Goal: Information Seeking & Learning: Learn about a topic

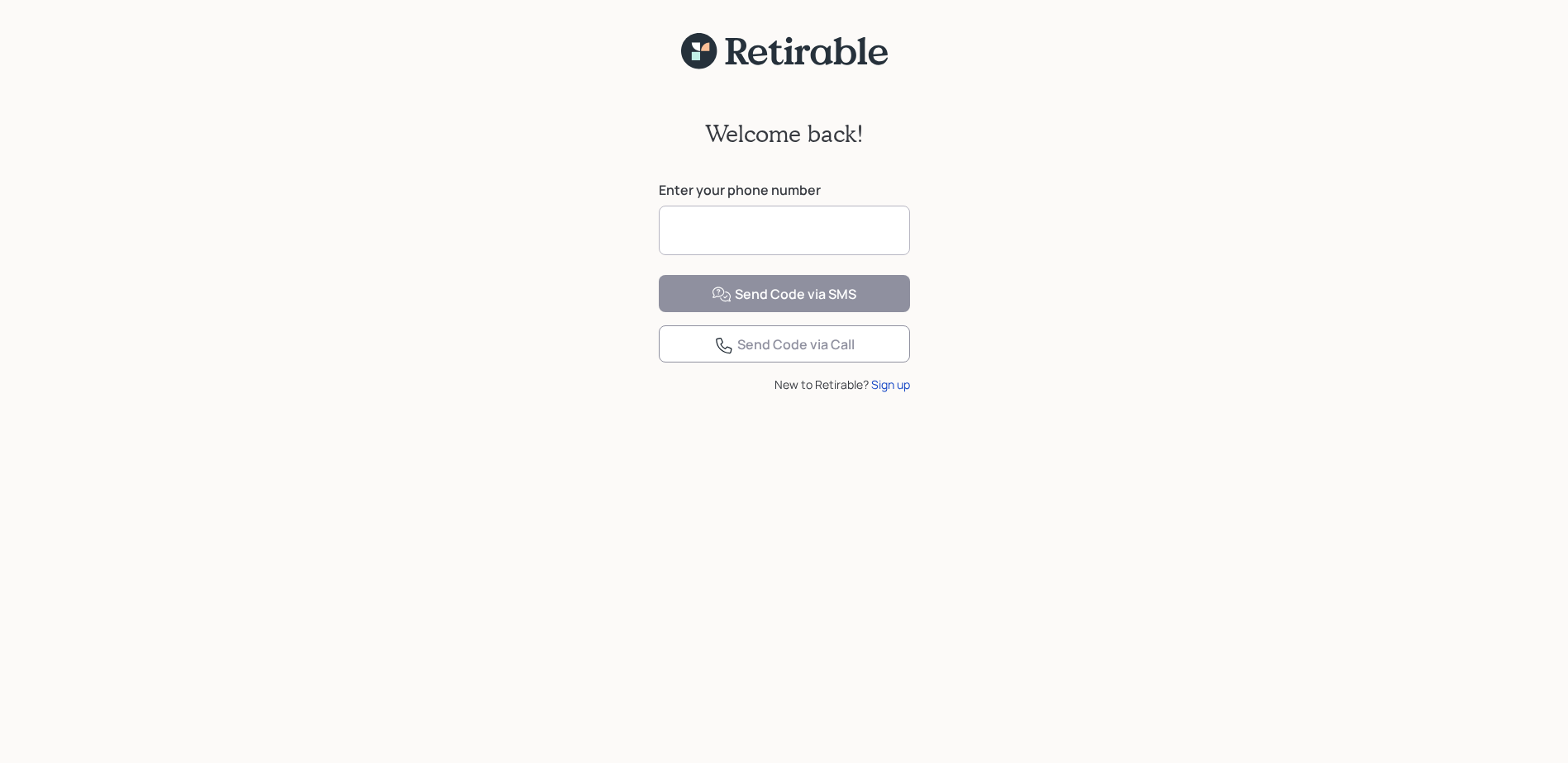
click at [701, 222] on input at bounding box center [784, 230] width 251 height 49
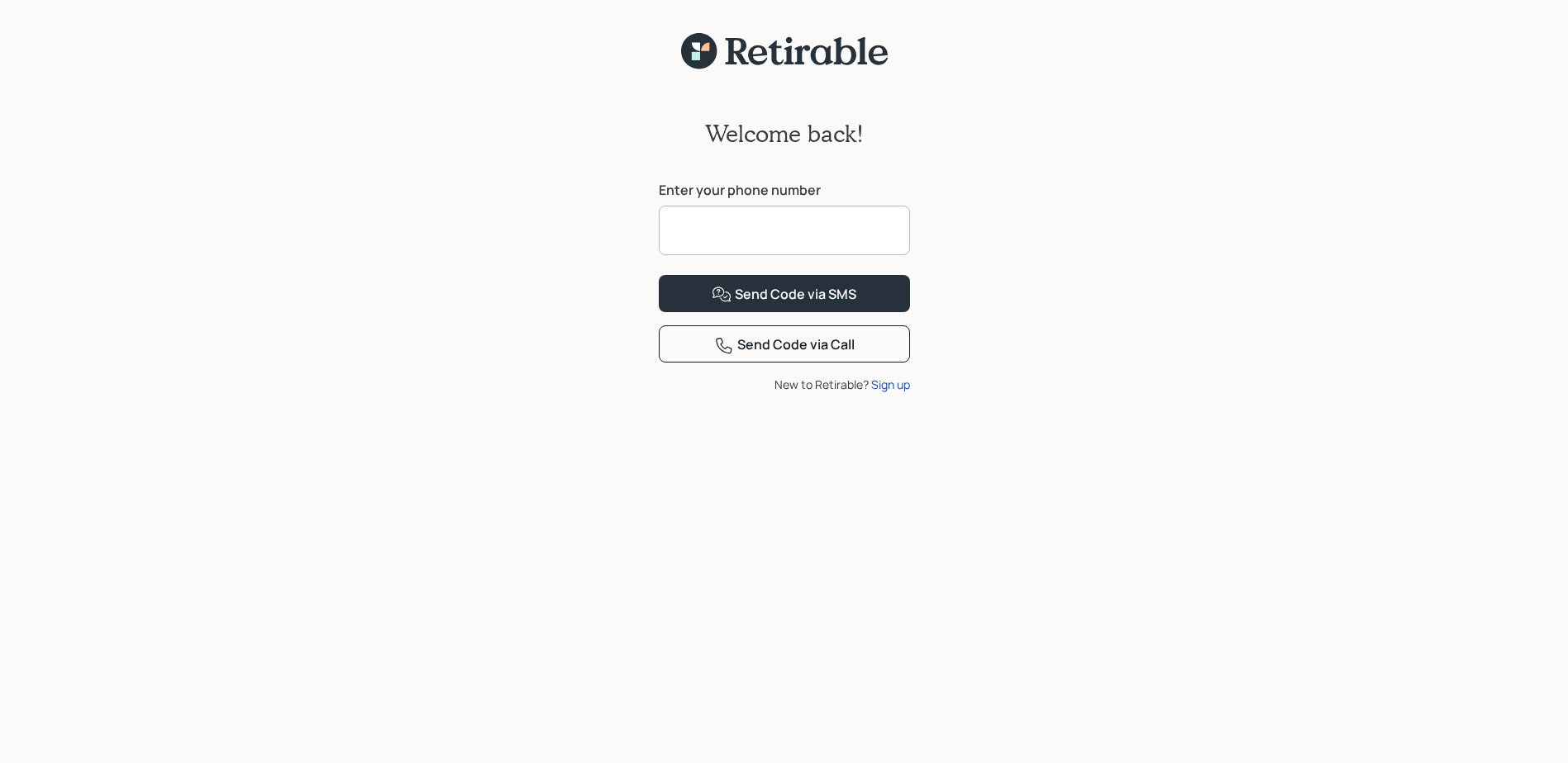
type input "**********"
click at [785, 305] on div "Send Code via SMS" at bounding box center [784, 295] width 145 height 20
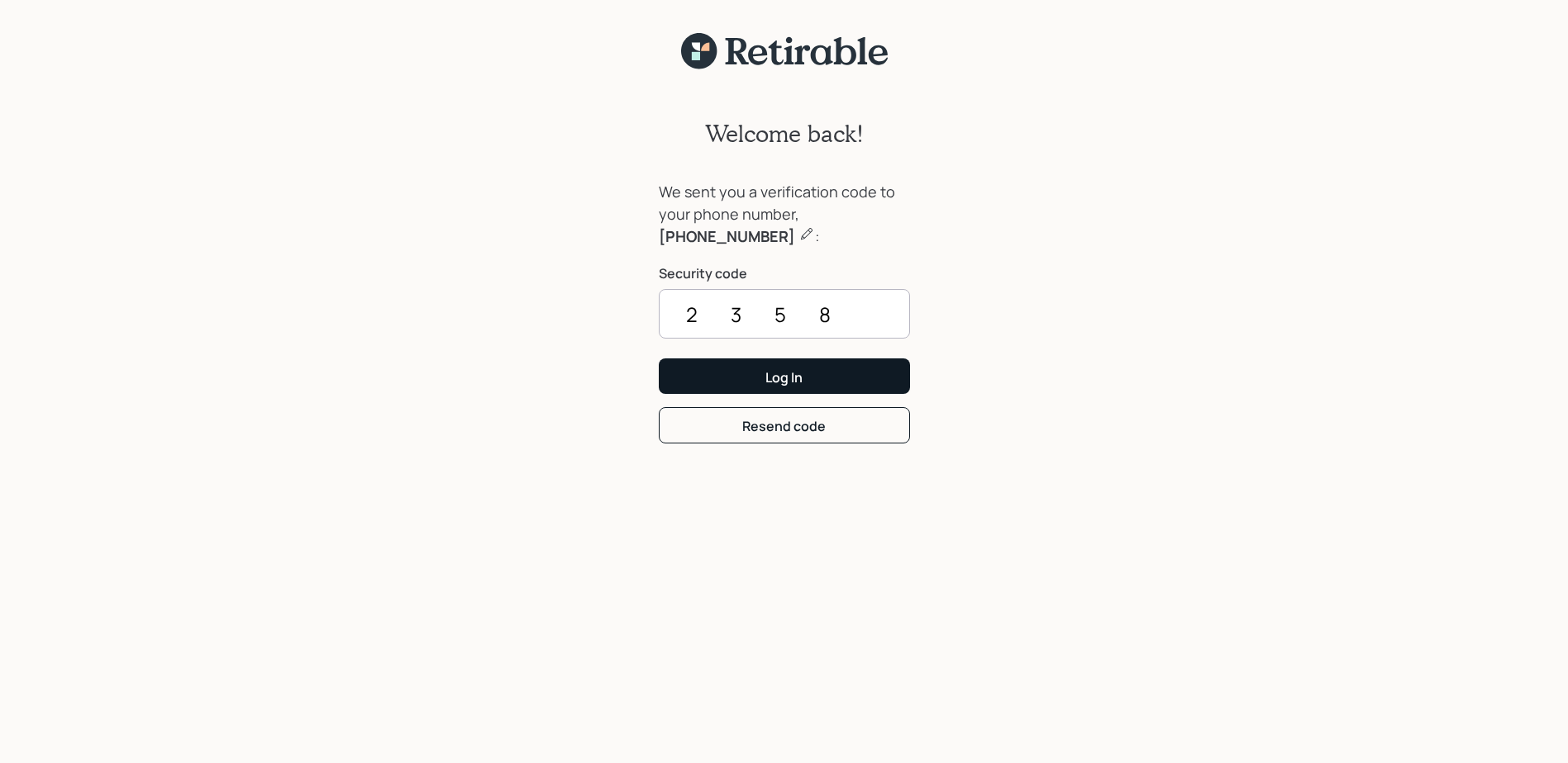
type input "2358"
click at [802, 377] on div "Log In" at bounding box center [784, 377] width 37 height 18
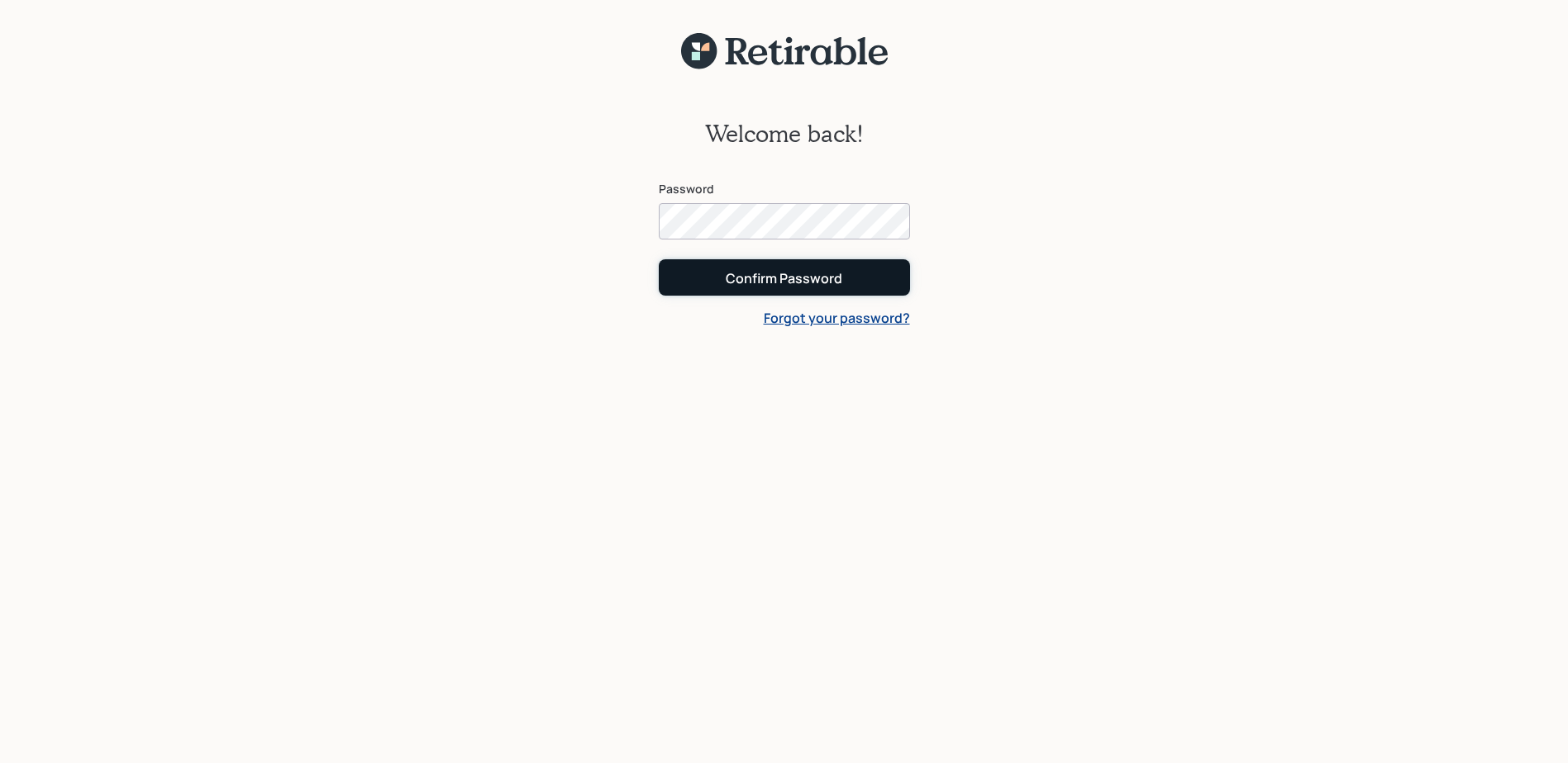
click at [805, 275] on div "Confirm Password" at bounding box center [784, 279] width 116 height 18
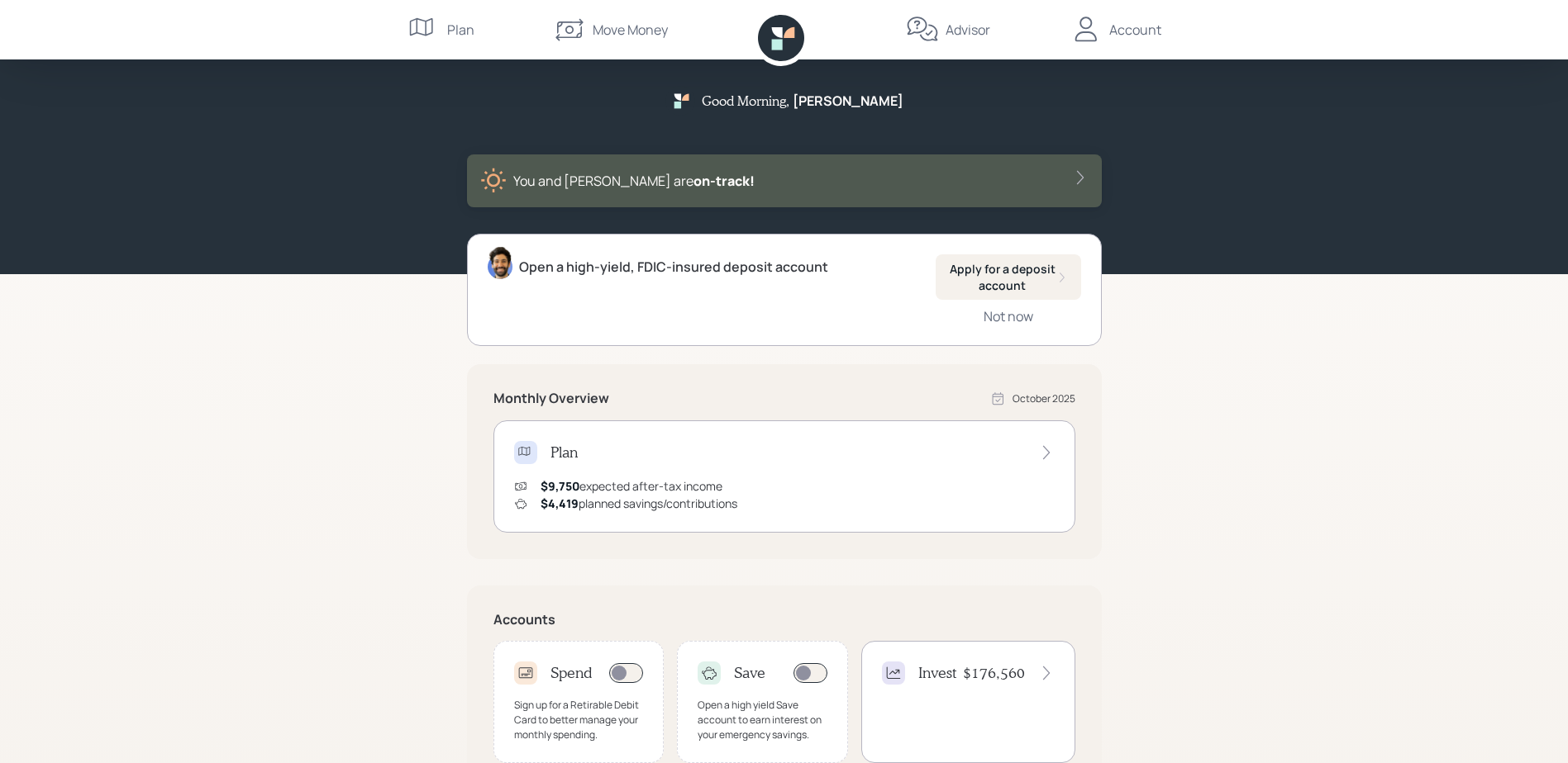
click at [1123, 35] on div "Account" at bounding box center [1135, 30] width 52 height 20
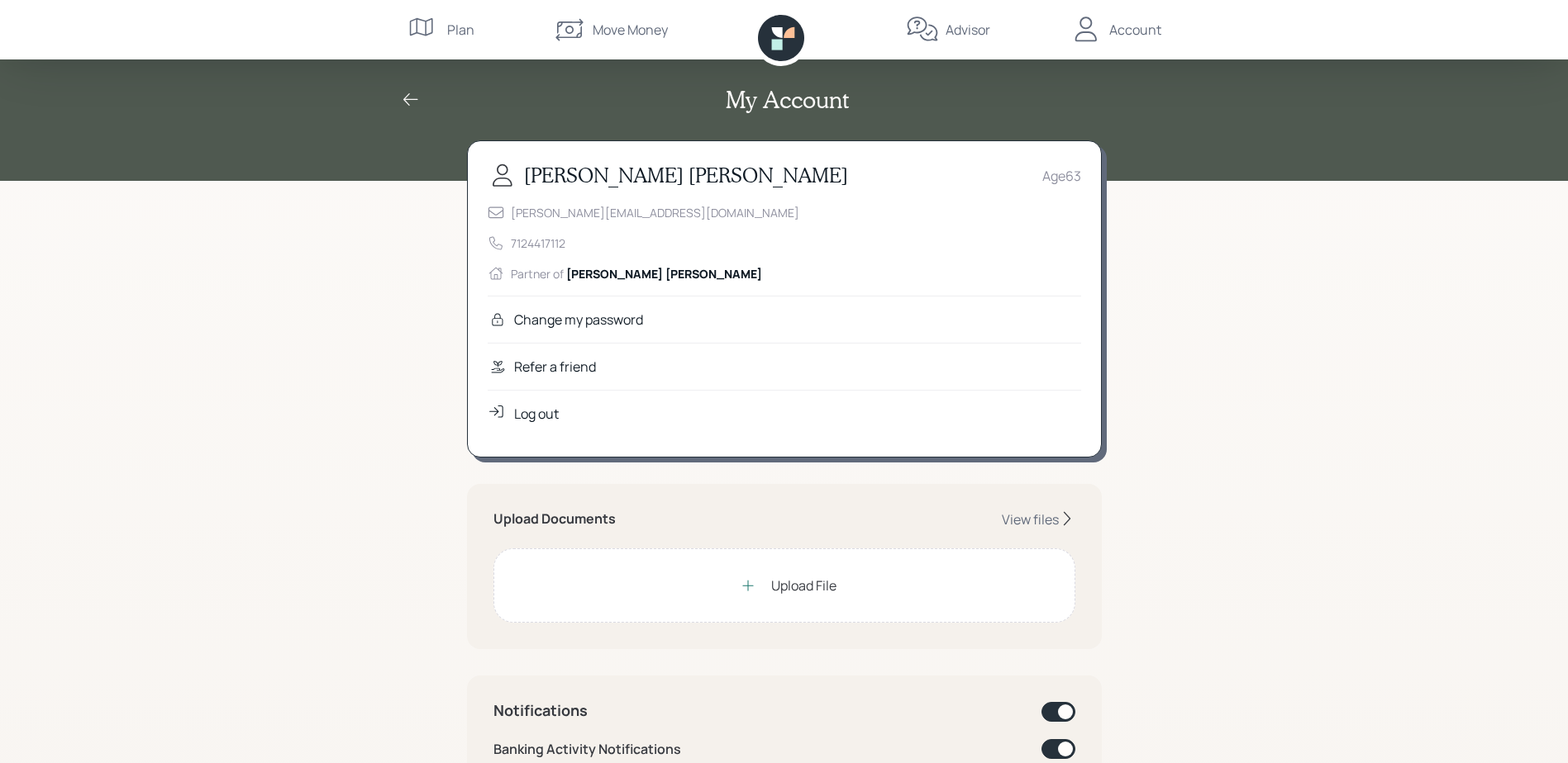
click at [455, 33] on div "Plan" at bounding box center [461, 30] width 28 height 20
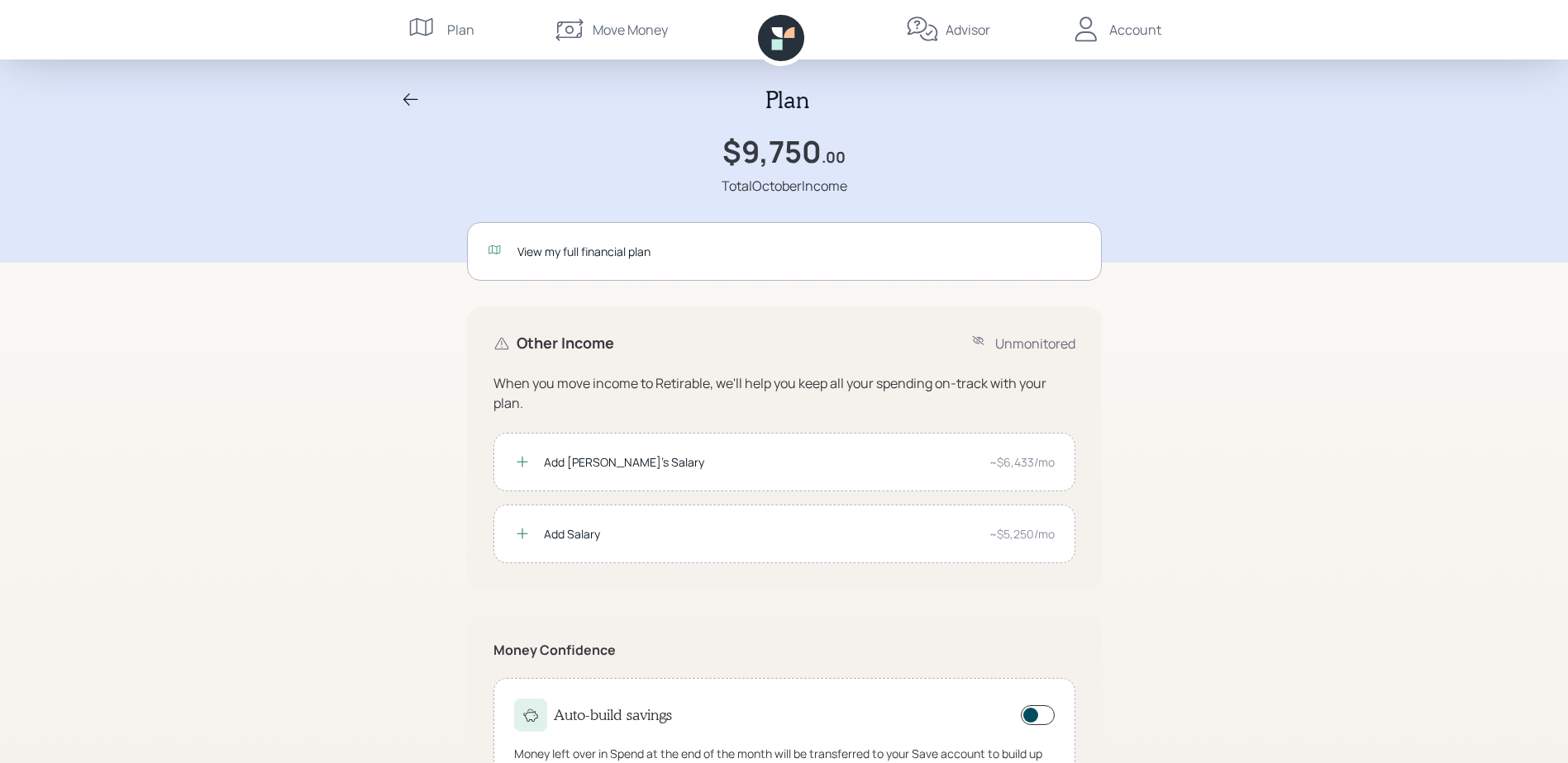
click at [948, 30] on div "Advisor" at bounding box center [967, 30] width 44 height 20
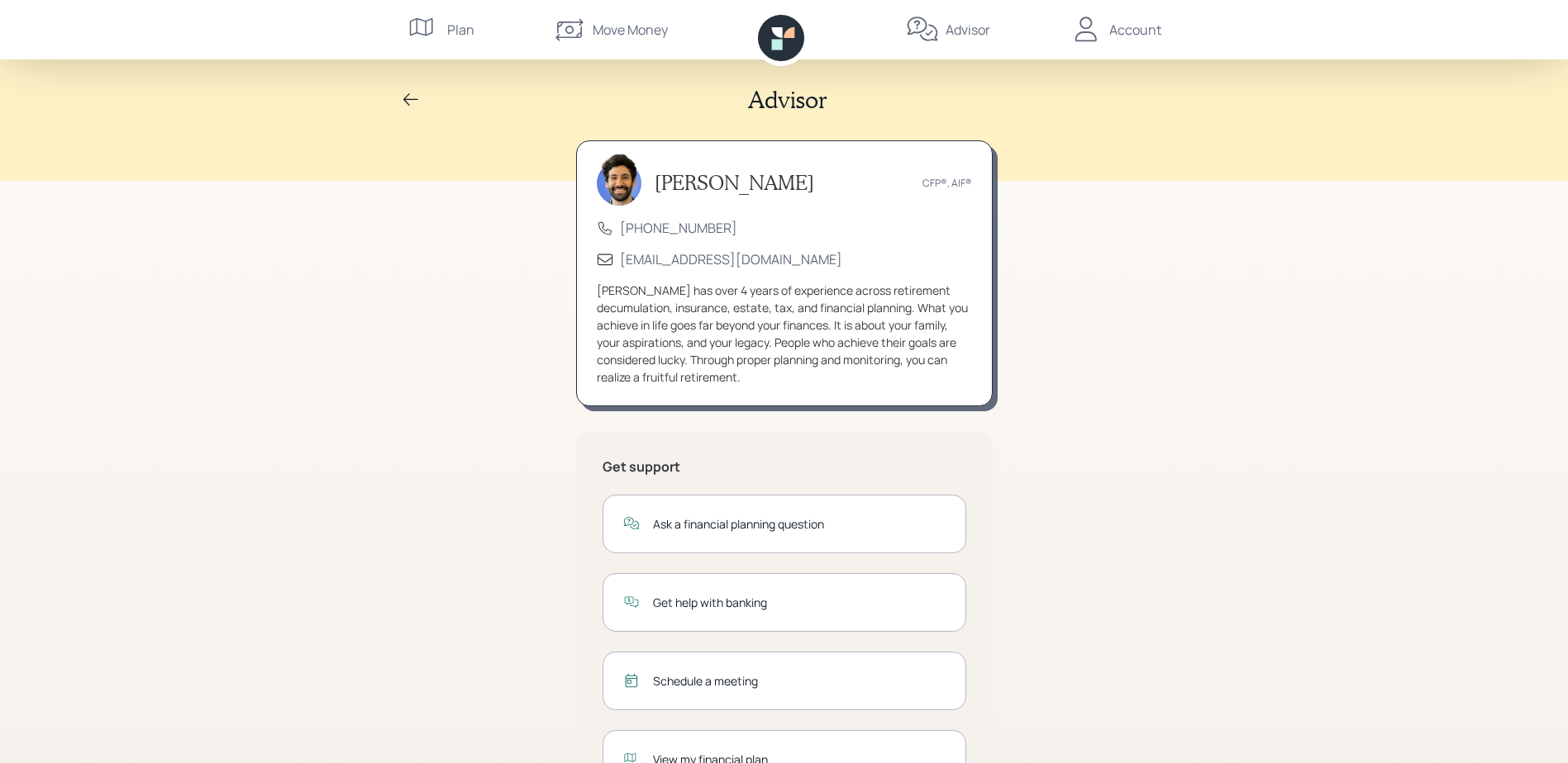
scroll to position [79, 0]
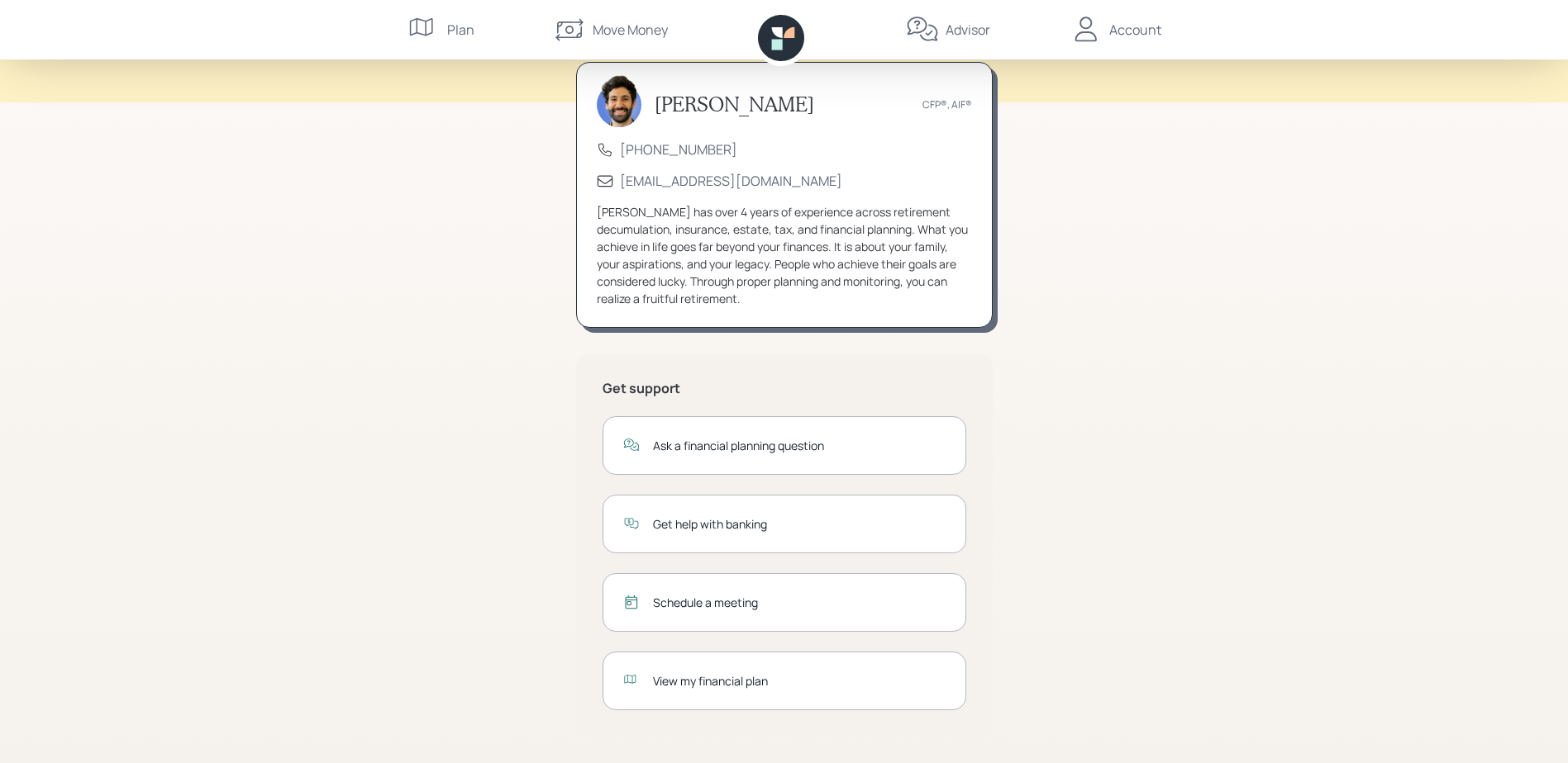
click at [722, 682] on div "View my financial plan" at bounding box center [799, 681] width 293 height 18
